Goal: Find specific page/section: Find specific page/section

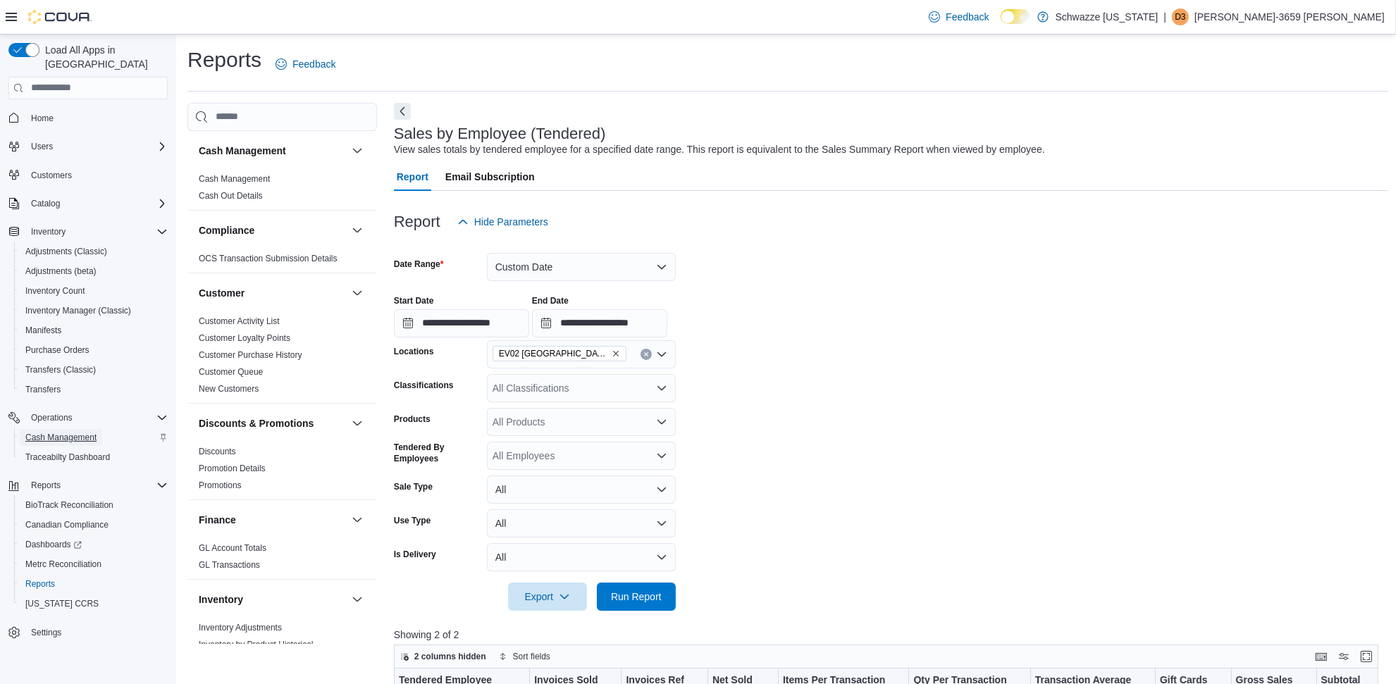
click at [82, 432] on span "Cash Management" at bounding box center [60, 437] width 71 height 11
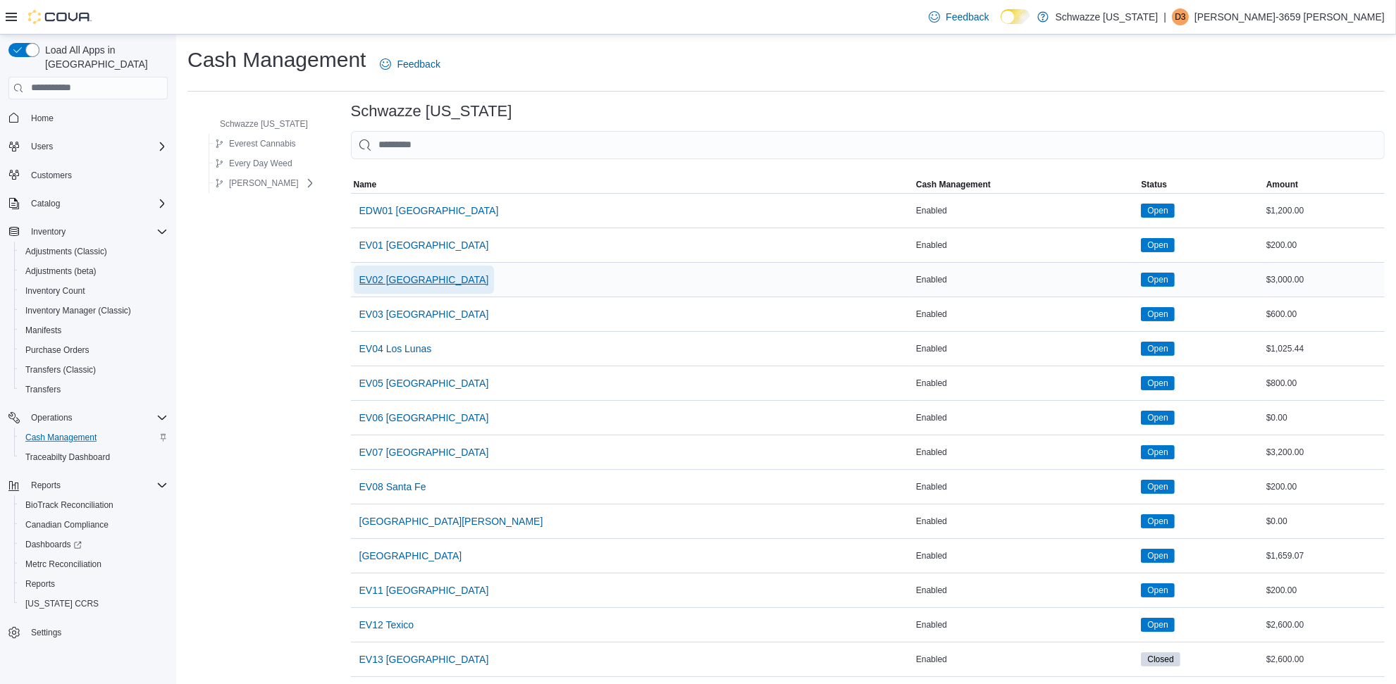
click at [437, 278] on span "EV02 Far NE Heights" at bounding box center [424, 280] width 130 height 14
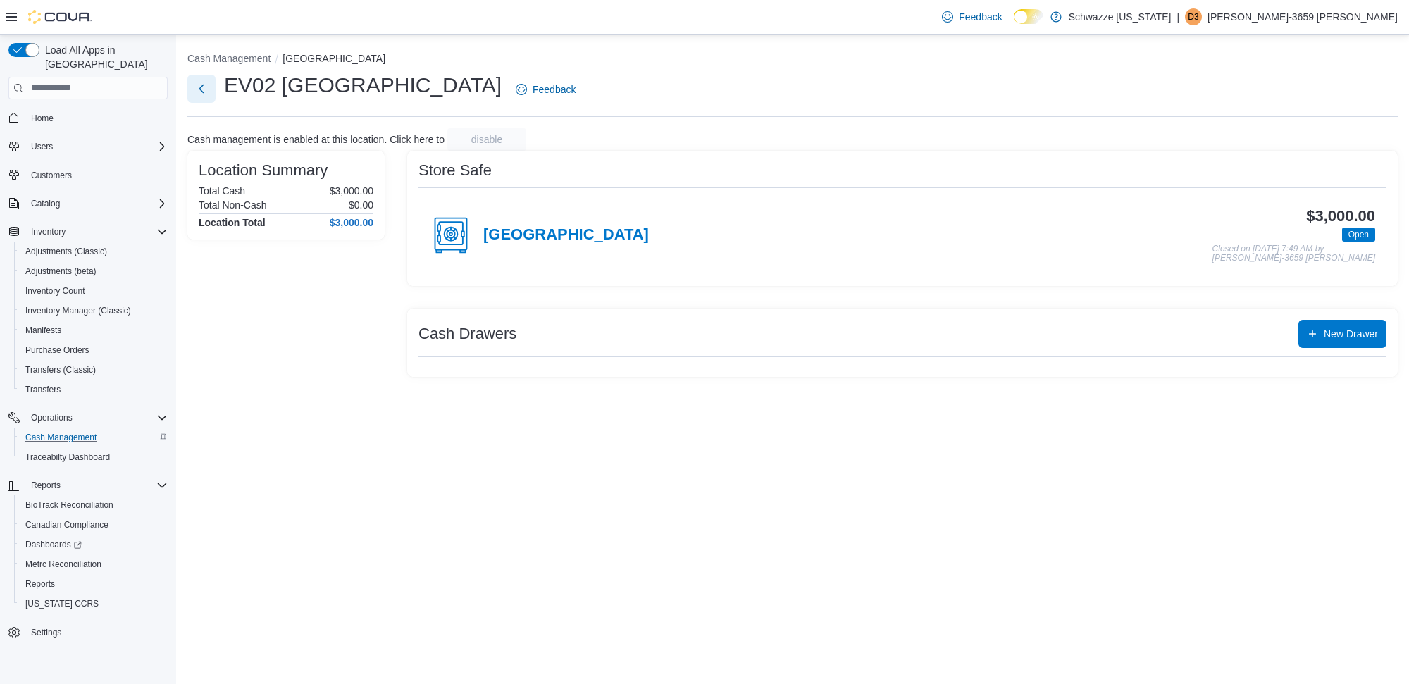
click at [209, 79] on button "Next" at bounding box center [201, 89] width 28 height 28
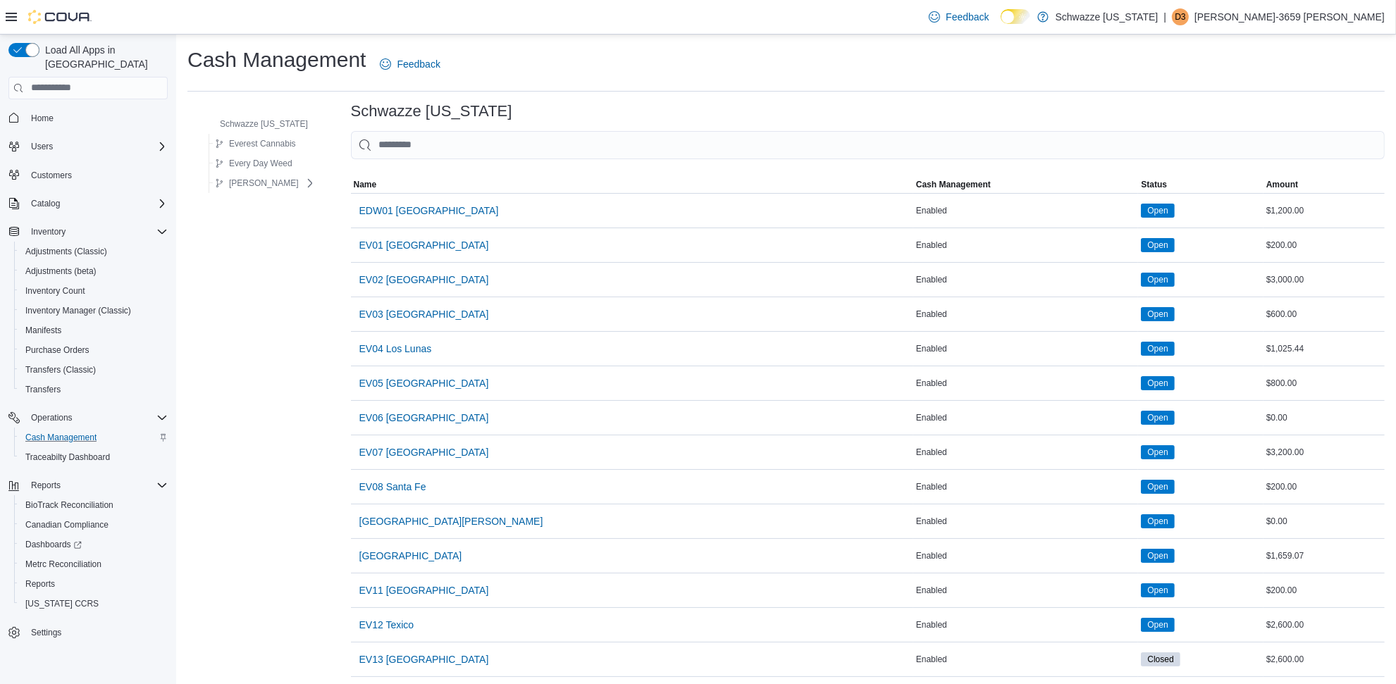
click at [1376, 18] on p "Danielle-3659 Cox" at bounding box center [1289, 16] width 190 height 17
click at [1301, 135] on span "Sign Out" at bounding box center [1293, 139] width 38 height 14
